Goal: Transaction & Acquisition: Purchase product/service

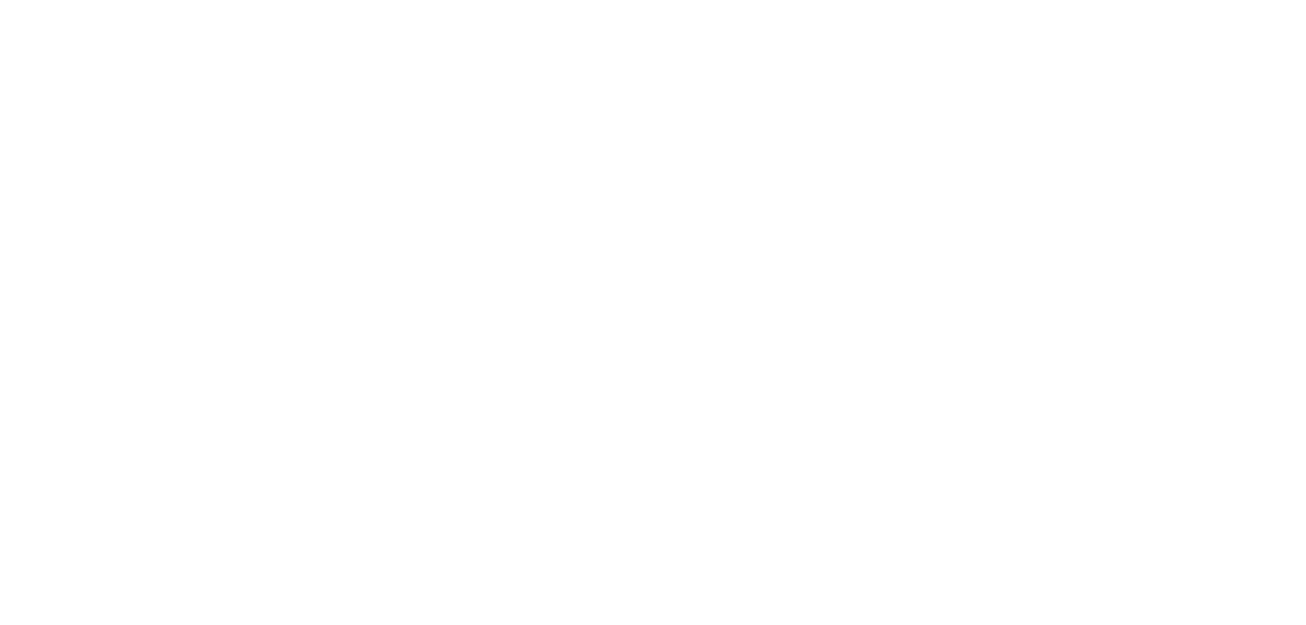
click at [0, 0] on html at bounding box center [0, 0] width 0 height 0
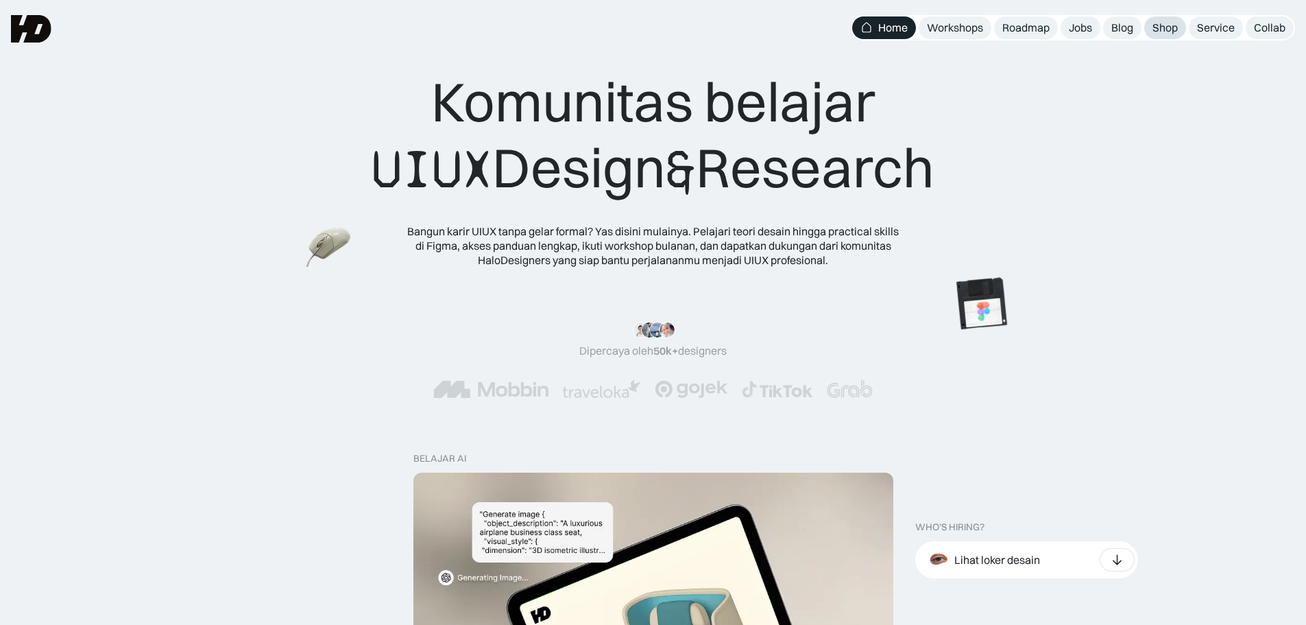
click at [1156, 27] on div "Shop" at bounding box center [1164, 28] width 25 height 14
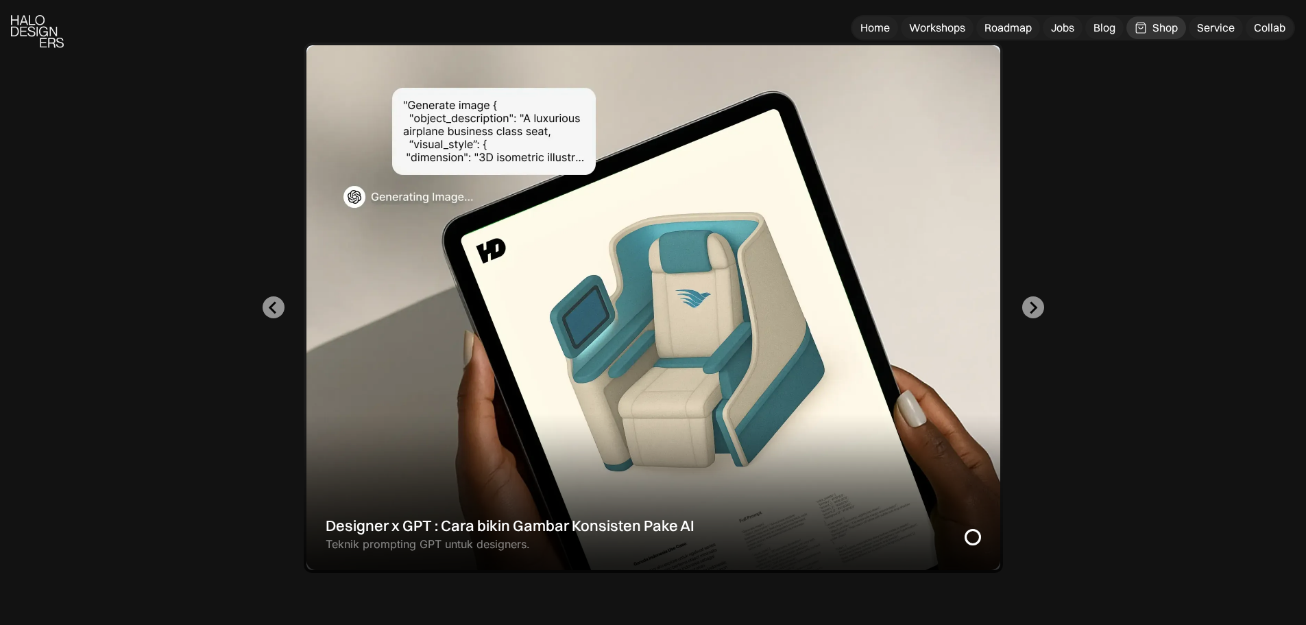
scroll to position [732, 0]
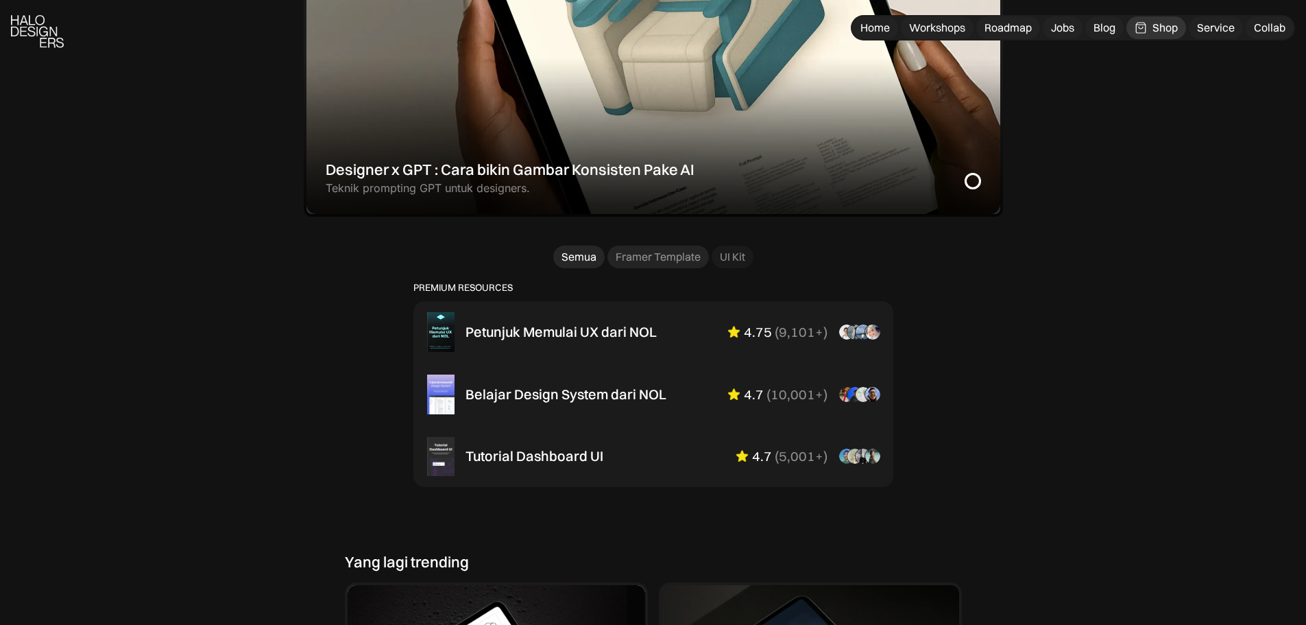
click at [648, 260] on div "Framer Template" at bounding box center [658, 257] width 85 height 14
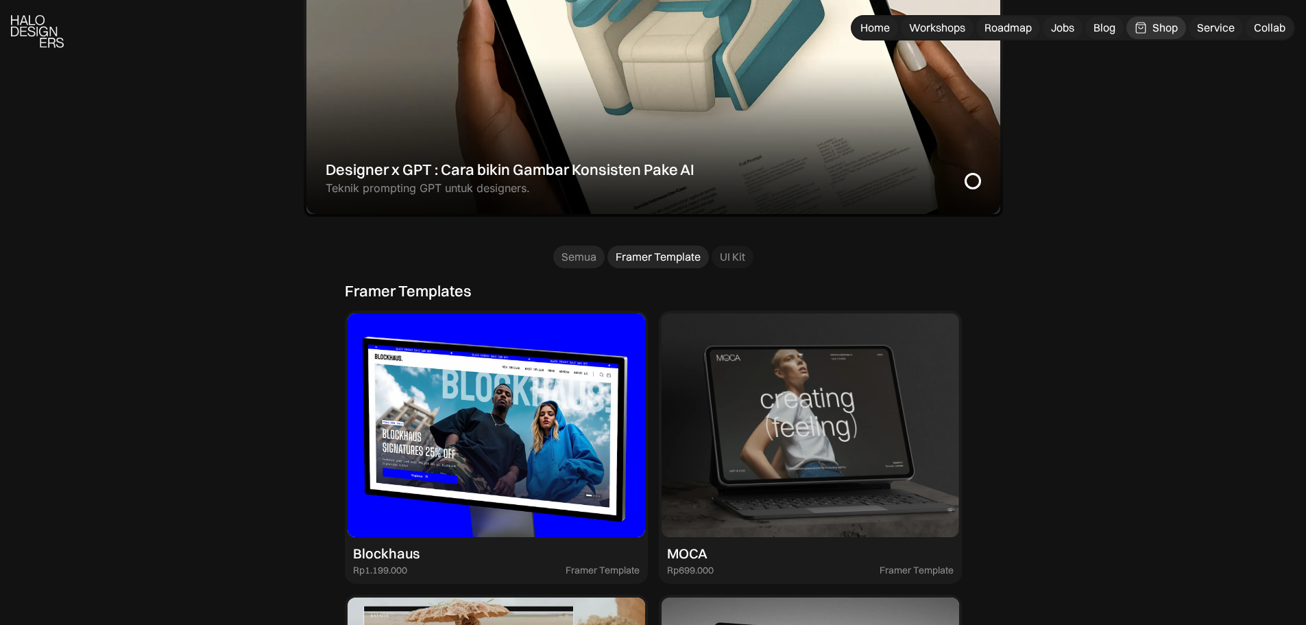
click at [589, 264] on link "Semua" at bounding box center [578, 256] width 51 height 23
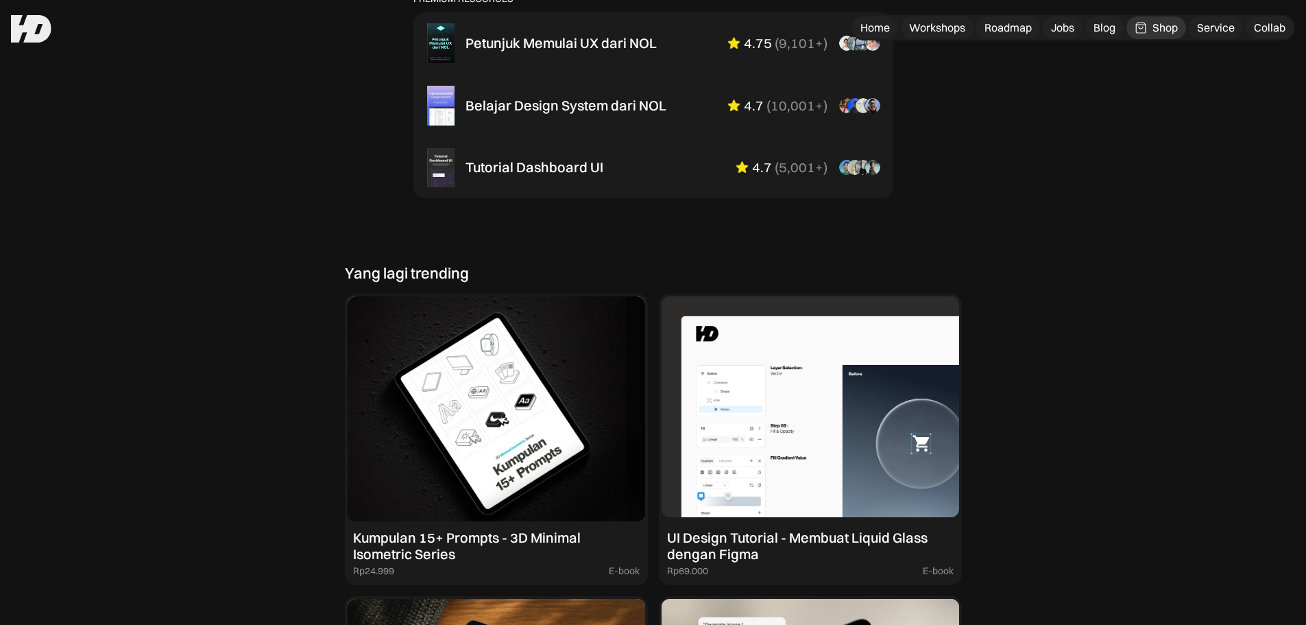
scroll to position [823, 0]
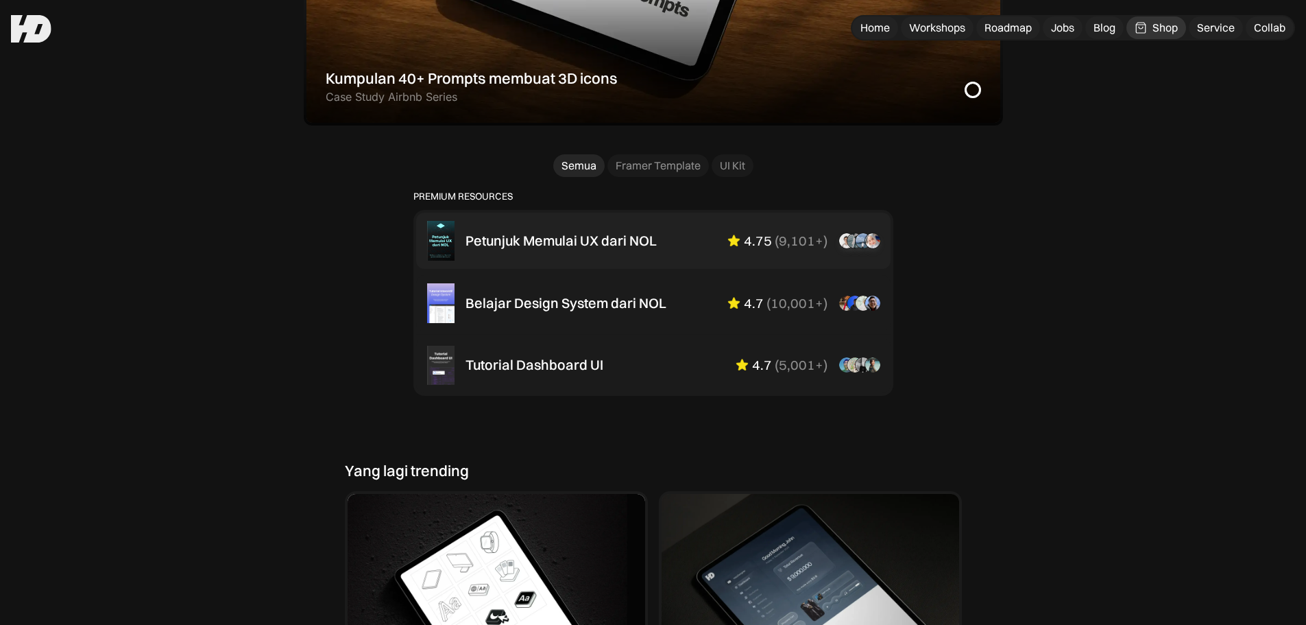
click at [577, 249] on div "Petunjuk Memulai UX dari NOL" at bounding box center [561, 240] width 191 height 16
